Goal: Task Accomplishment & Management: Use online tool/utility

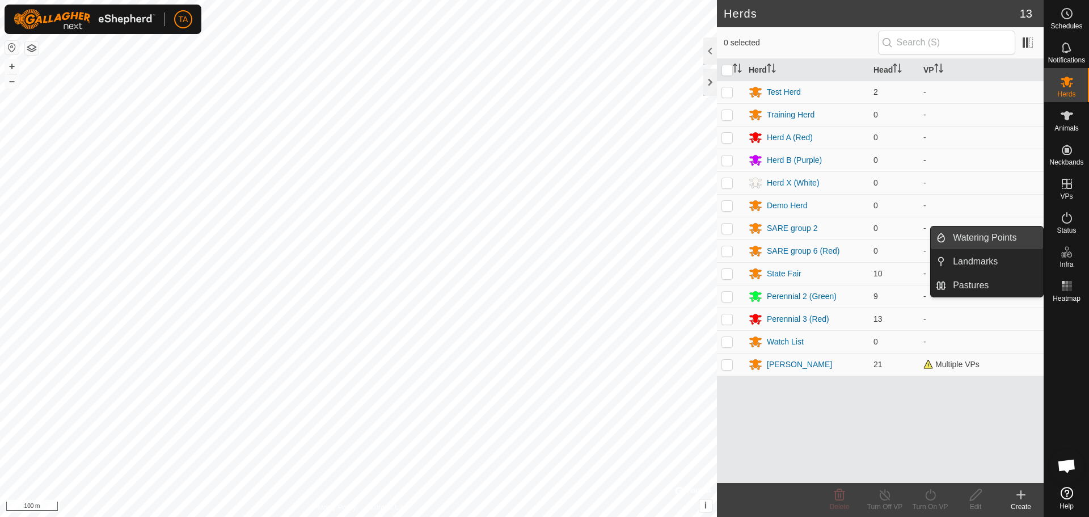
click at [978, 247] on link "Watering Points" at bounding box center [994, 237] width 97 height 23
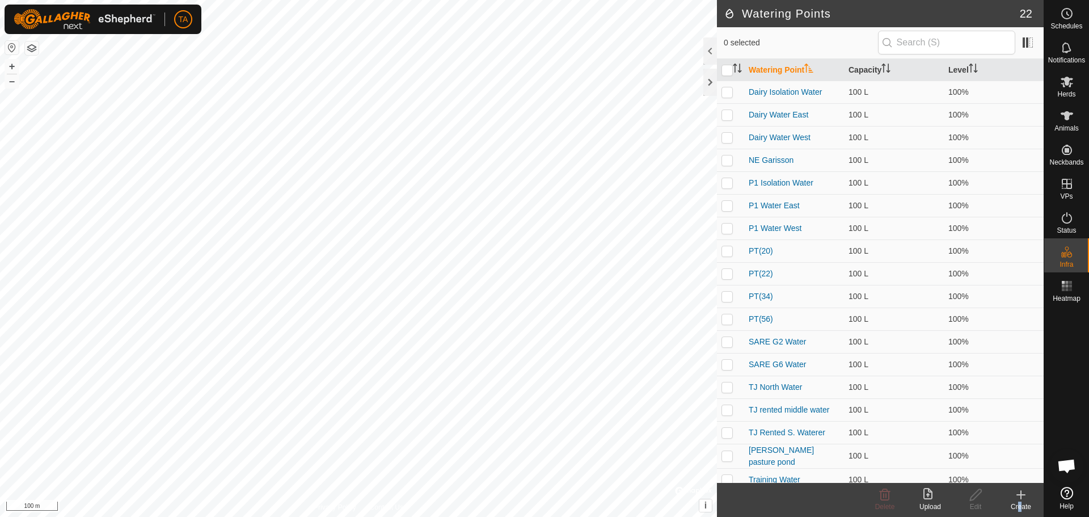
drag, startPoint x: 1019, startPoint y: 503, endPoint x: 1015, endPoint y: 508, distance: 6.6
click at [1015, 508] on div "Create" at bounding box center [1020, 506] width 45 height 10
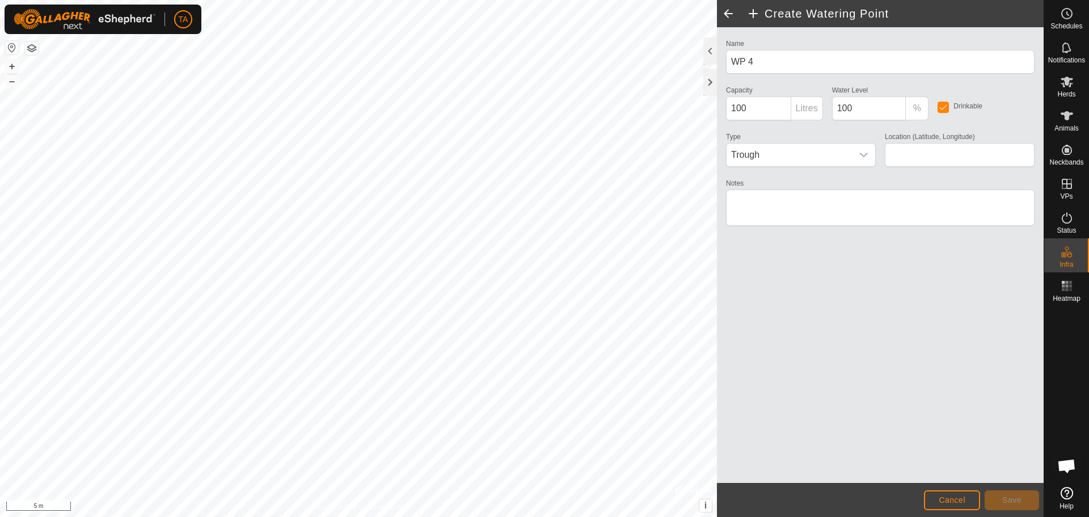
type input "41.119508, -96.482866"
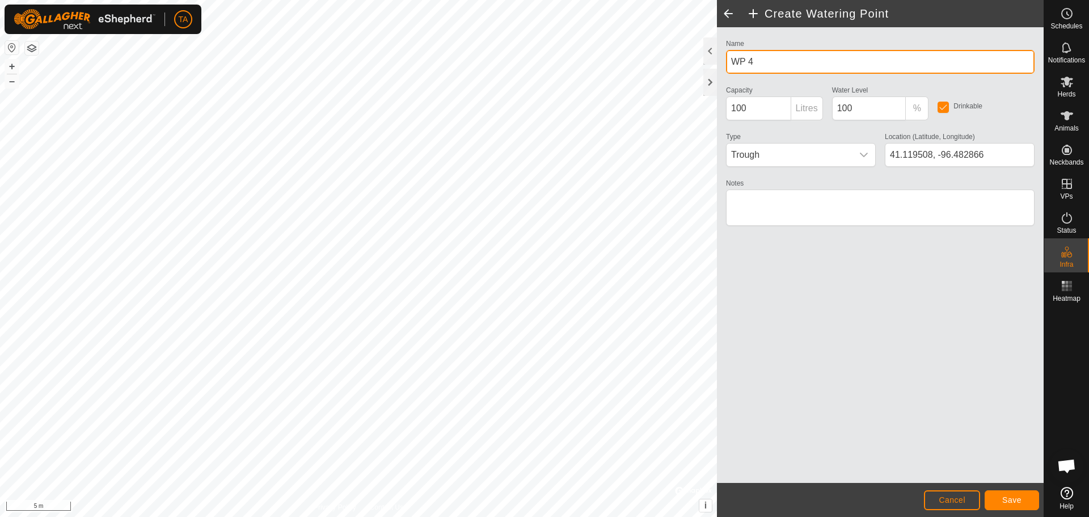
click at [765, 59] on input "WP 4" at bounding box center [880, 62] width 309 height 24
type input "W"
type input "S 40 water 2"
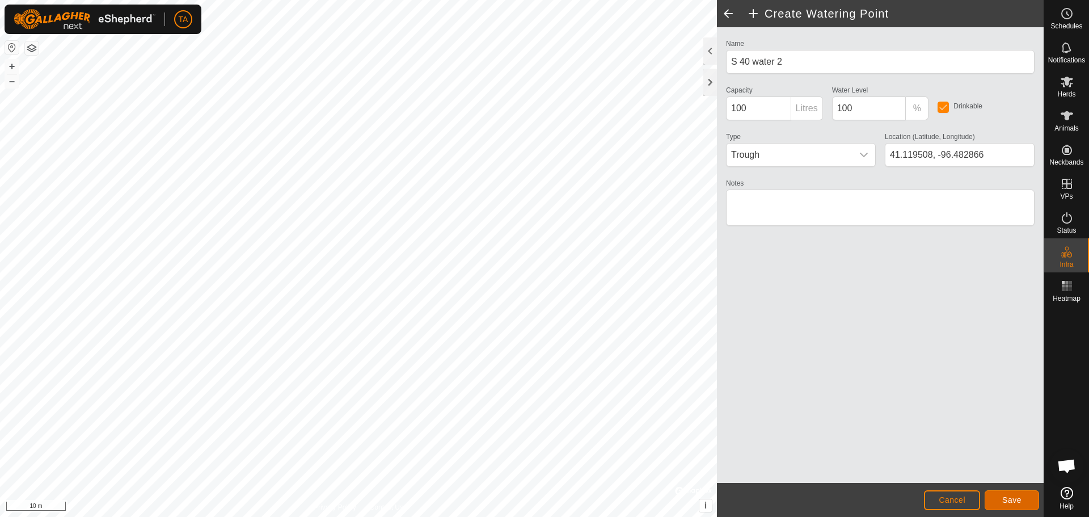
click at [1011, 495] on button "Save" at bounding box center [1012, 500] width 54 height 20
